Goal: Task Accomplishment & Management: Use online tool/utility

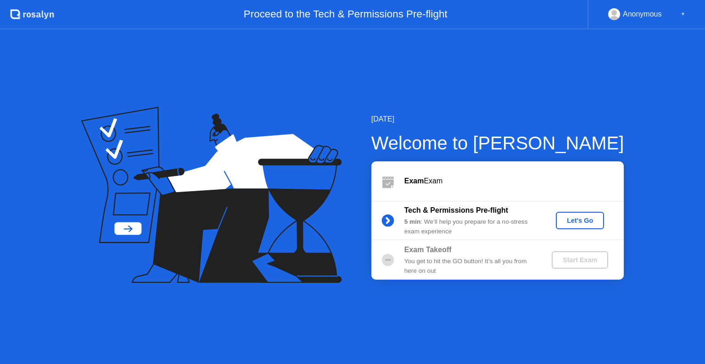
click at [577, 220] on div "Let's Go" at bounding box center [580, 220] width 41 height 7
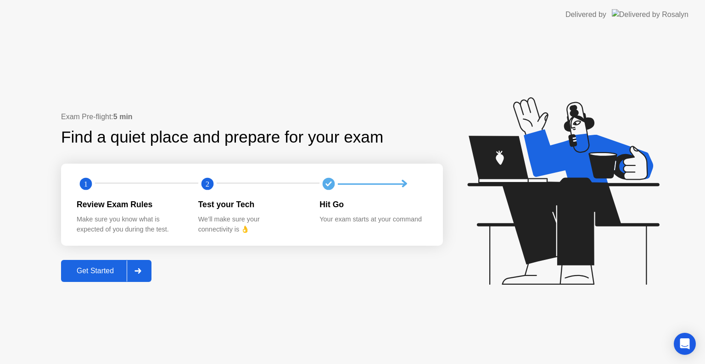
click at [114, 274] on div "Get Started" at bounding box center [95, 271] width 63 height 8
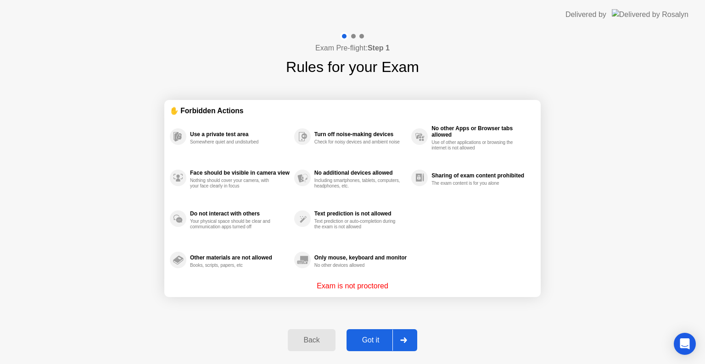
click at [367, 346] on button "Got it" at bounding box center [382, 341] width 71 height 22
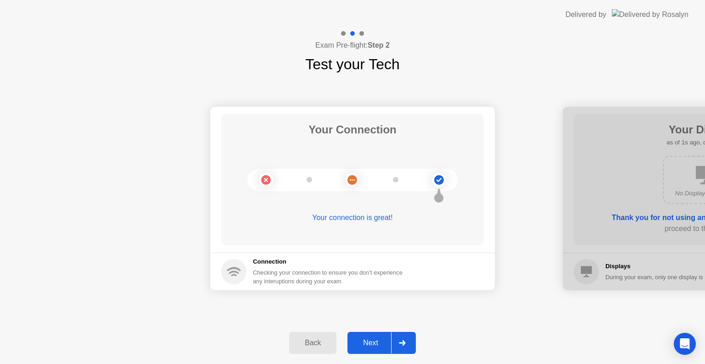
click at [369, 339] on div "Next" at bounding box center [370, 343] width 41 height 8
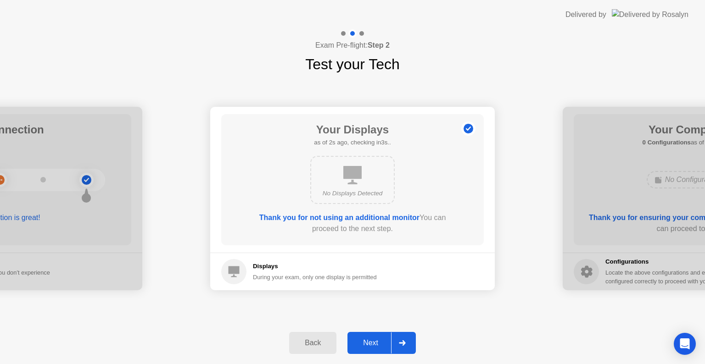
click at [369, 339] on div "Next" at bounding box center [370, 343] width 41 height 8
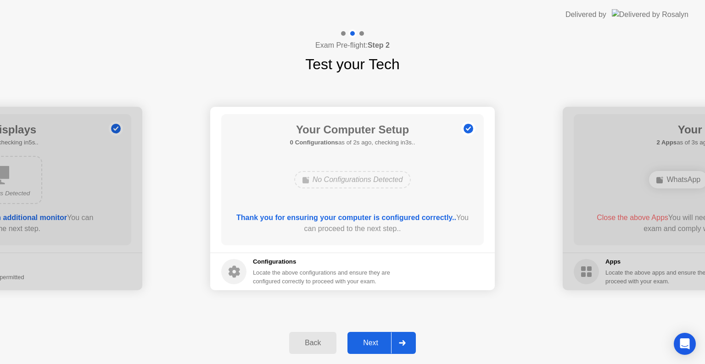
click at [369, 339] on div "Next" at bounding box center [370, 343] width 41 height 8
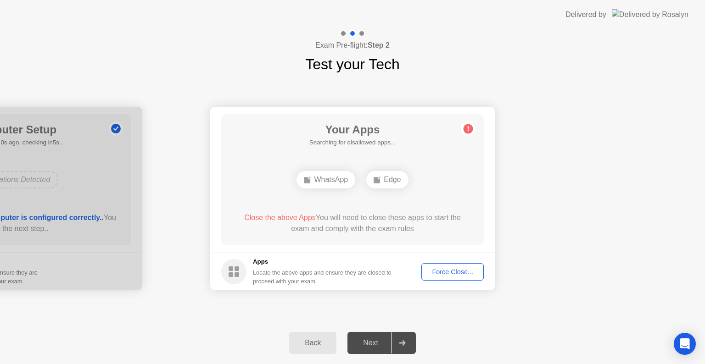
click at [461, 272] on div "Force Close..." at bounding box center [453, 272] width 56 height 7
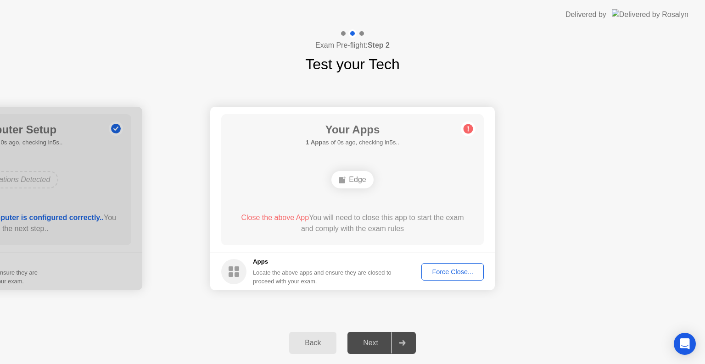
click at [461, 273] on div "Force Close..." at bounding box center [453, 272] width 56 height 7
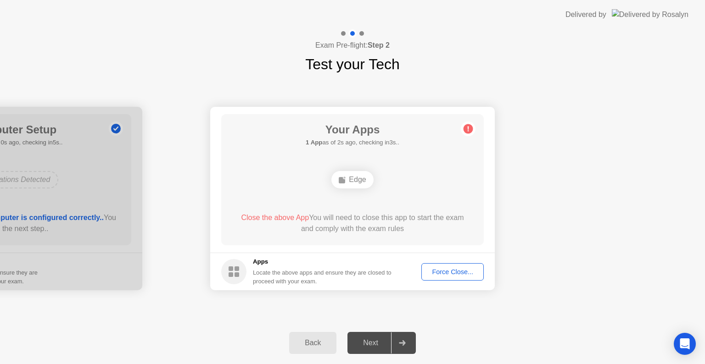
click at [351, 174] on div "Edge" at bounding box center [352, 179] width 42 height 17
click at [459, 274] on div "Force Close..." at bounding box center [453, 272] width 56 height 7
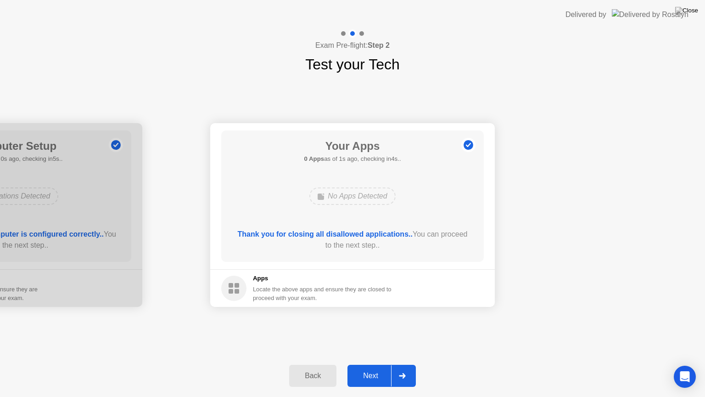
click at [379, 364] on div "Next" at bounding box center [370, 375] width 41 height 8
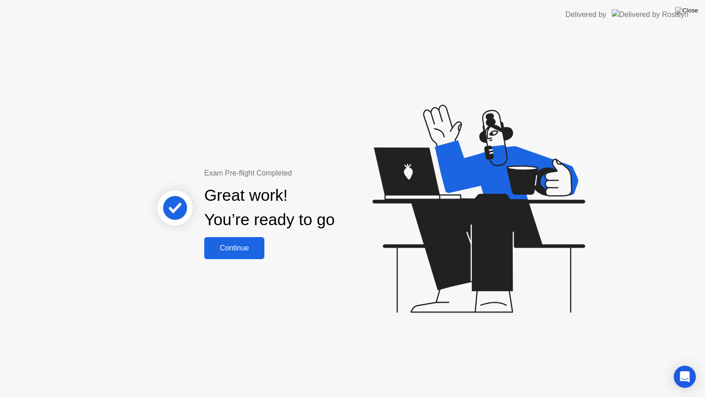
click at [226, 241] on button "Continue" at bounding box center [234, 248] width 60 height 22
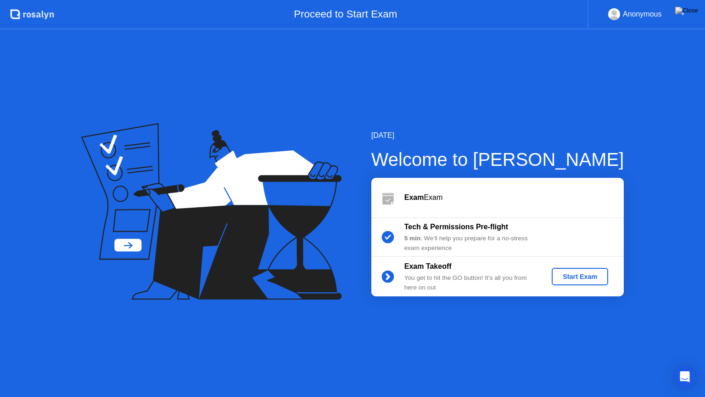
click at [604, 273] on div "Start Exam" at bounding box center [579, 276] width 49 height 7
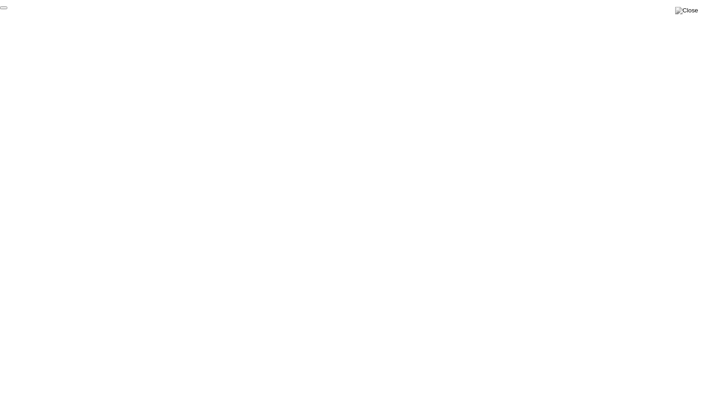
click div "End Proctoring Session"
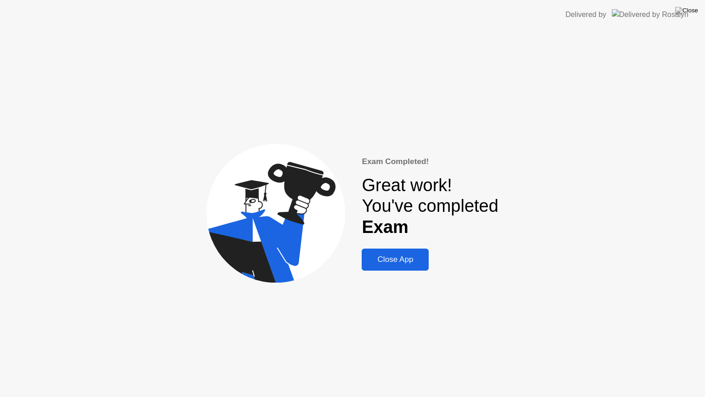
click at [362, 252] on button "Close App" at bounding box center [395, 259] width 67 height 22
